Goal: Information Seeking & Learning: Learn about a topic

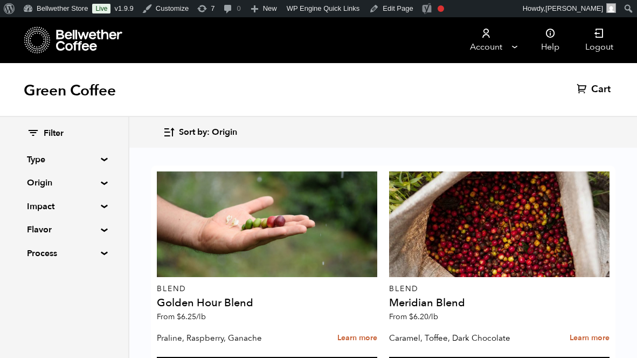
click at [89, 186] on summary "Origin" at bounding box center [64, 182] width 74 height 13
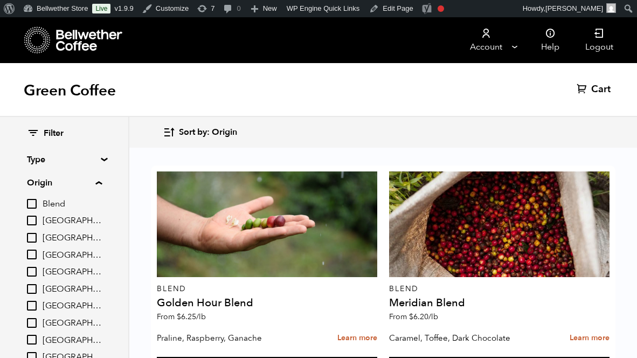
scroll to position [99, 0]
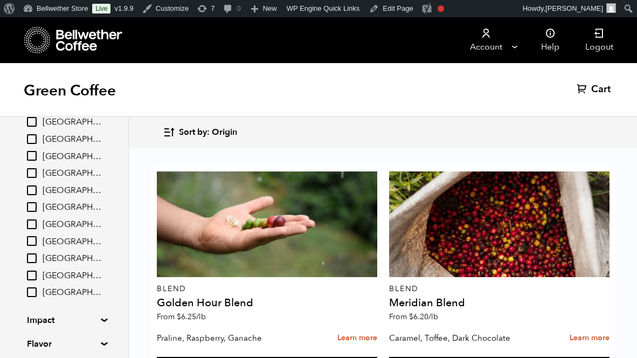
click at [33, 223] on input "[GEOGRAPHIC_DATA]" at bounding box center [32, 224] width 10 height 10
checkbox input "true"
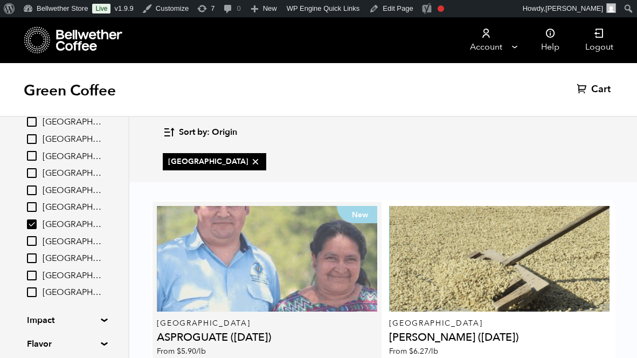
scroll to position [88, 0]
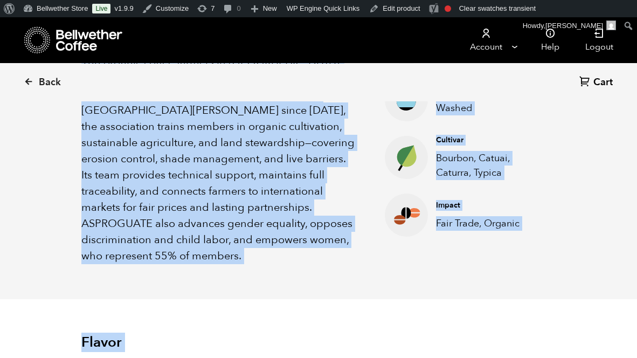
scroll to position [491, 0]
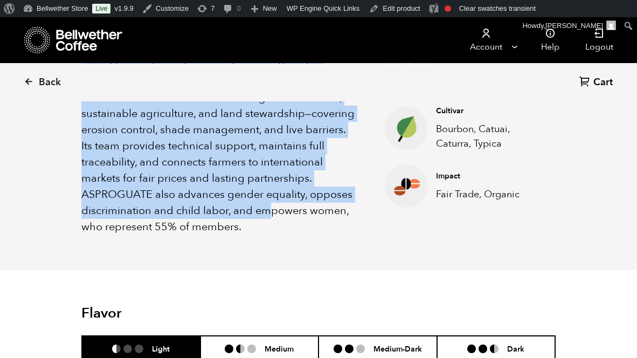
drag, startPoint x: 81, startPoint y: 117, endPoint x: 254, endPoint y: 209, distance: 196.6
click at [254, 209] on div "About this coffee ASPROGUATE (Asociación Sostenible de Productores de [GEOGRAPH…" at bounding box center [318, 97] width 528 height 346
copy span "ASPROGUATE (Asociación Sostenible de Productores de [GEOGRAPHIC_DATA]) was crea…"
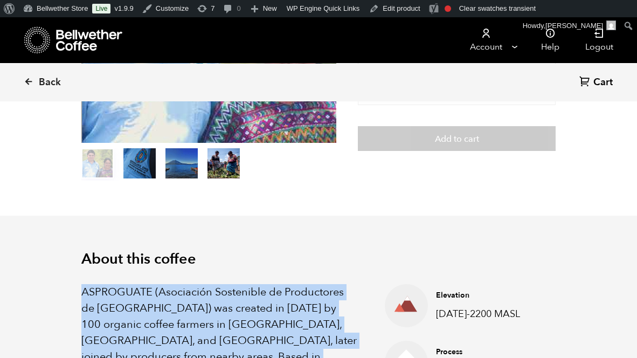
scroll to position [0, 0]
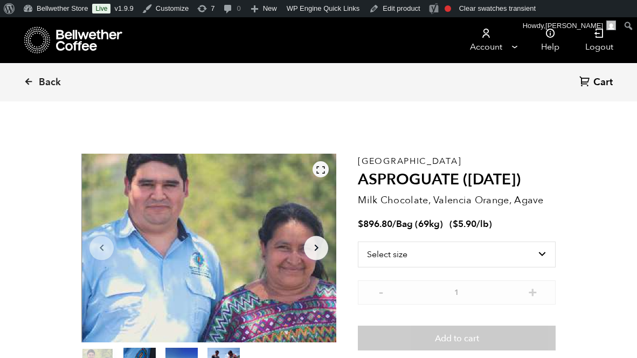
click at [319, 168] on icon at bounding box center [321, 170] width 10 height 10
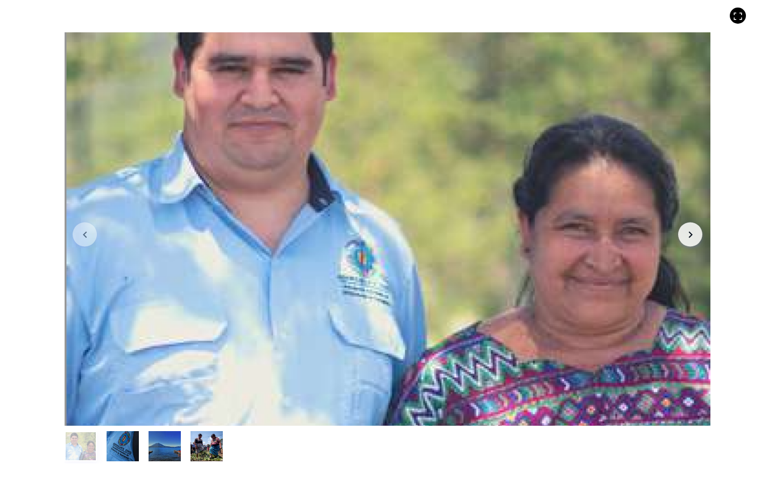
click at [120, 357] on button "item 1" at bounding box center [123, 448] width 32 height 30
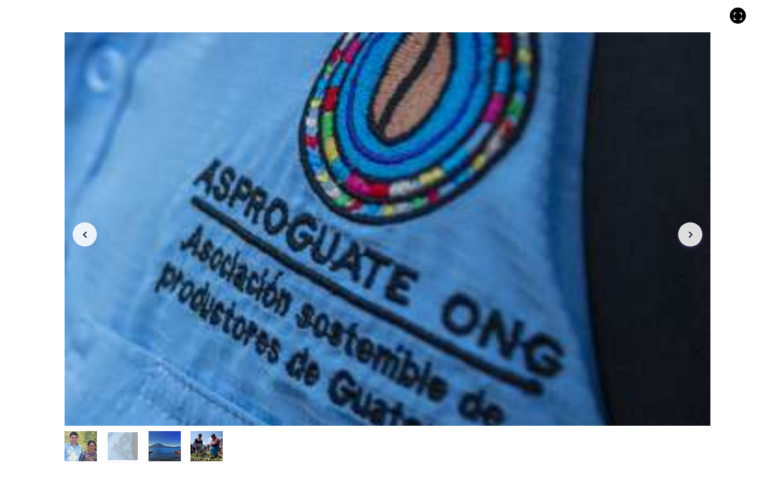
click at [167, 357] on button "item 2" at bounding box center [165, 448] width 32 height 30
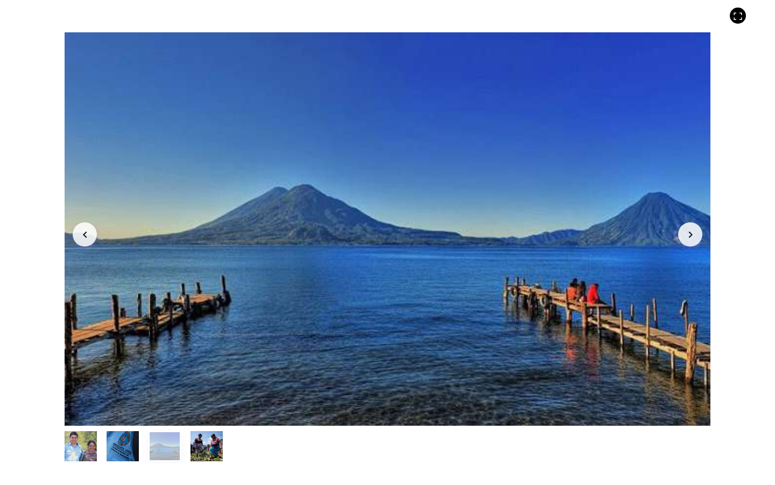
click at [210, 357] on button "item 3" at bounding box center [207, 448] width 32 height 30
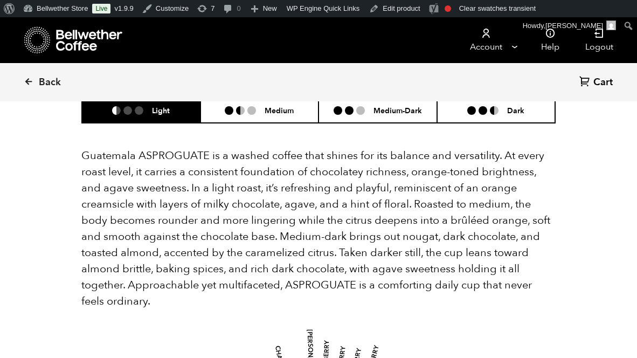
scroll to position [728, 0]
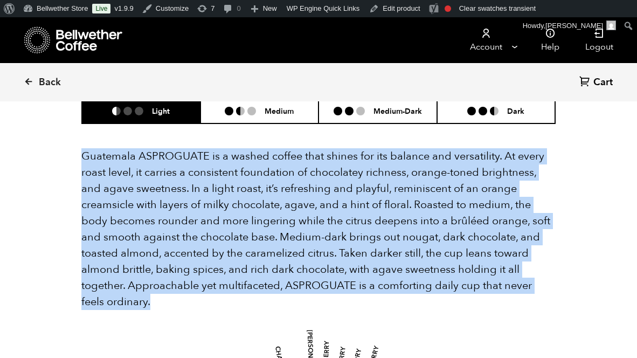
drag, startPoint x: 79, startPoint y: 136, endPoint x: 163, endPoint y: 290, distance: 175.9
copy p "Guatemala ASPROGUATE is a washed coffee that shines for its balance and versati…"
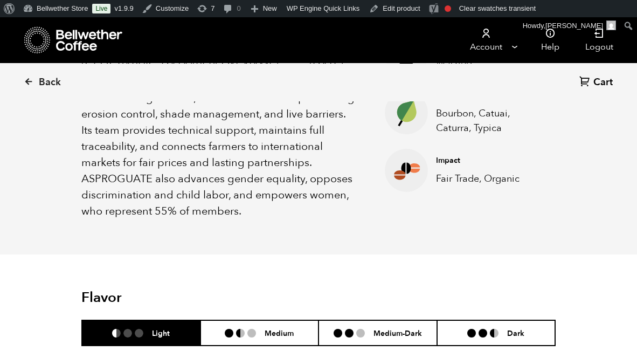
scroll to position [507, 0]
